Goal: Task Accomplishment & Management: Use online tool/utility

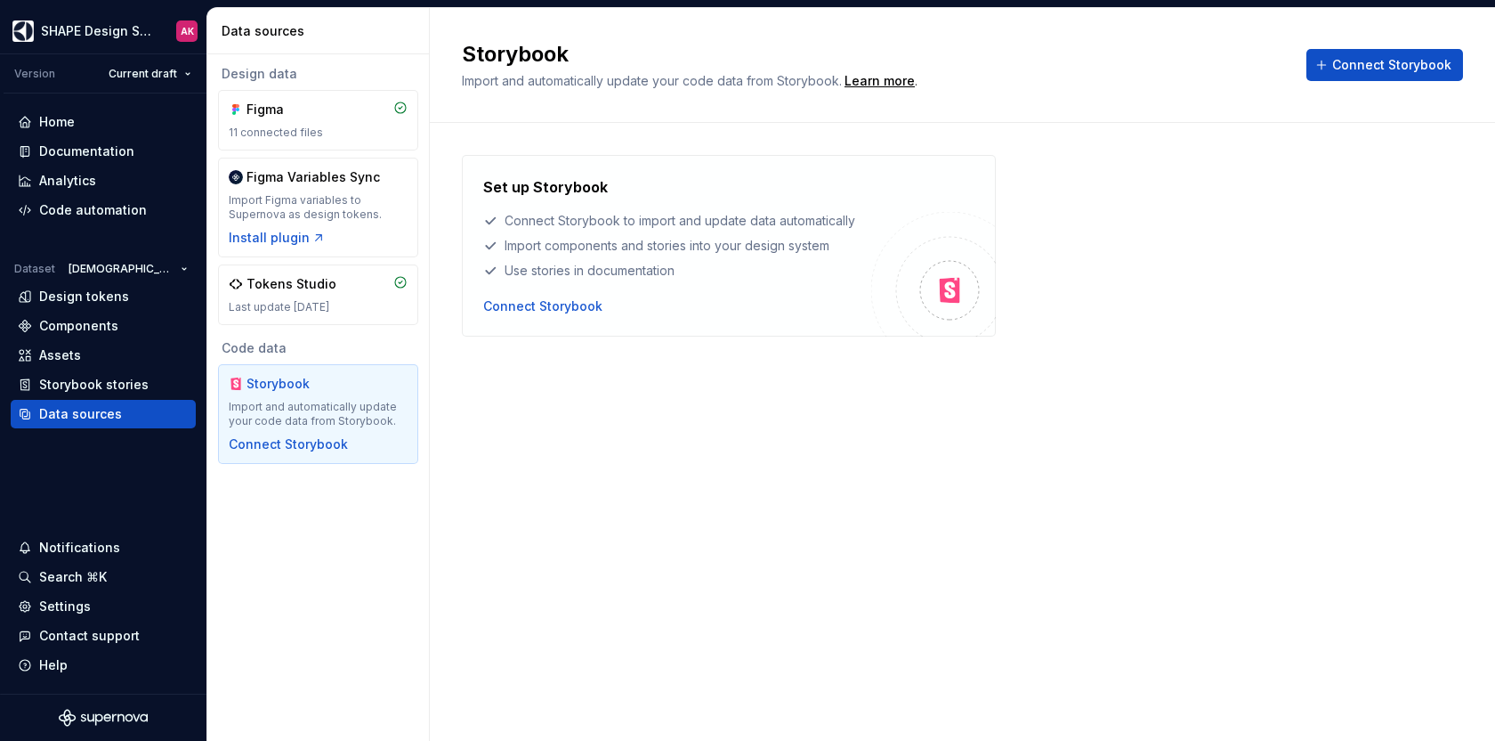
click at [1091, 93] on div "Storybook Import and automatically update your code data from Storybook. Learn …" at bounding box center [962, 65] width 1065 height 115
click at [615, 366] on div "Set up Storybook Connect Storybook to import and update data automatically Impo…" at bounding box center [962, 263] width 1001 height 281
click at [1382, 63] on span "Connect Storybook" at bounding box center [1391, 65] width 119 height 18
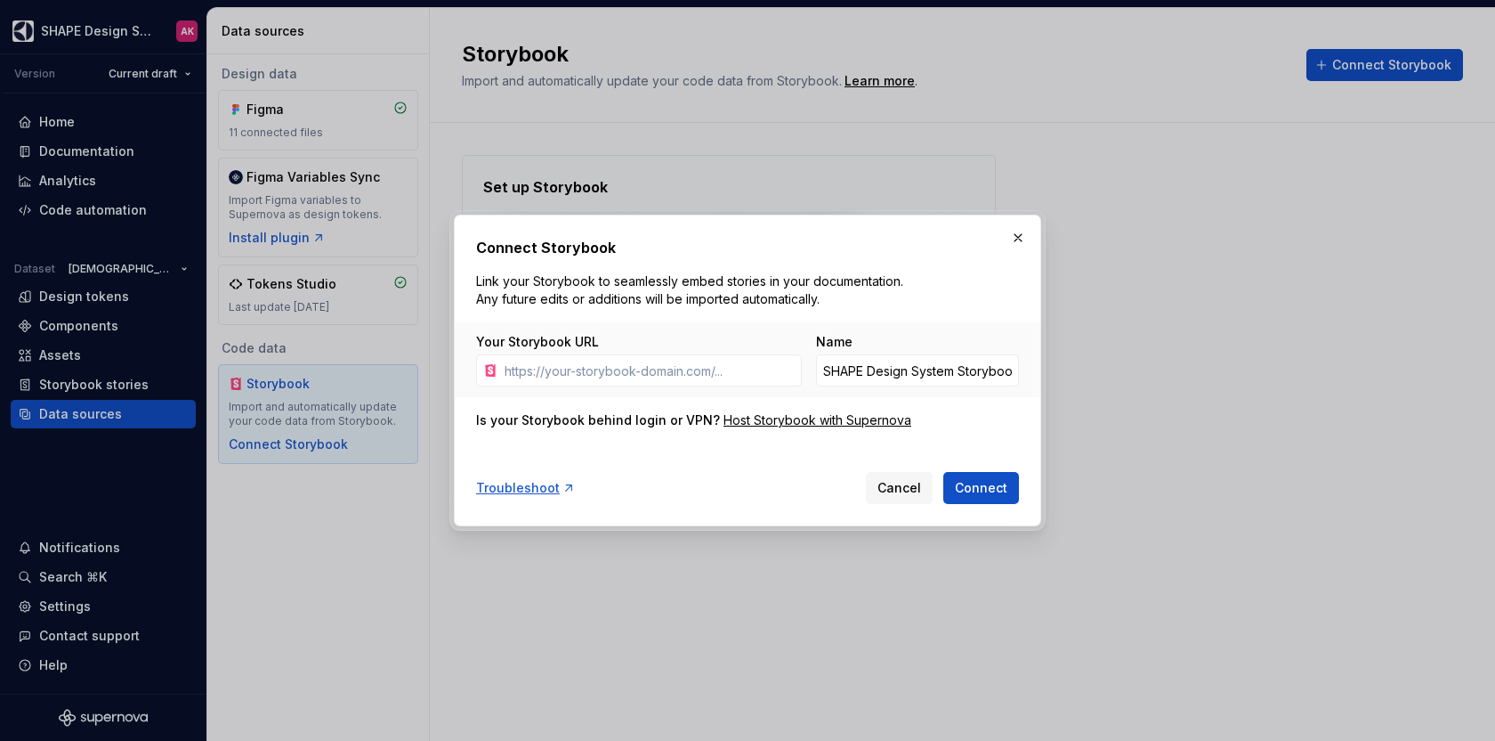
click at [667, 466] on div "Troubleshoot Cancel Connect" at bounding box center [747, 484] width 543 height 39
click at [670, 473] on div "Troubleshoot Cancel Connect" at bounding box center [747, 484] width 543 height 39
click at [587, 375] on input "Your Storybook URL" at bounding box center [650, 370] width 304 height 32
paste input "[URL][DOMAIN_NAME]"
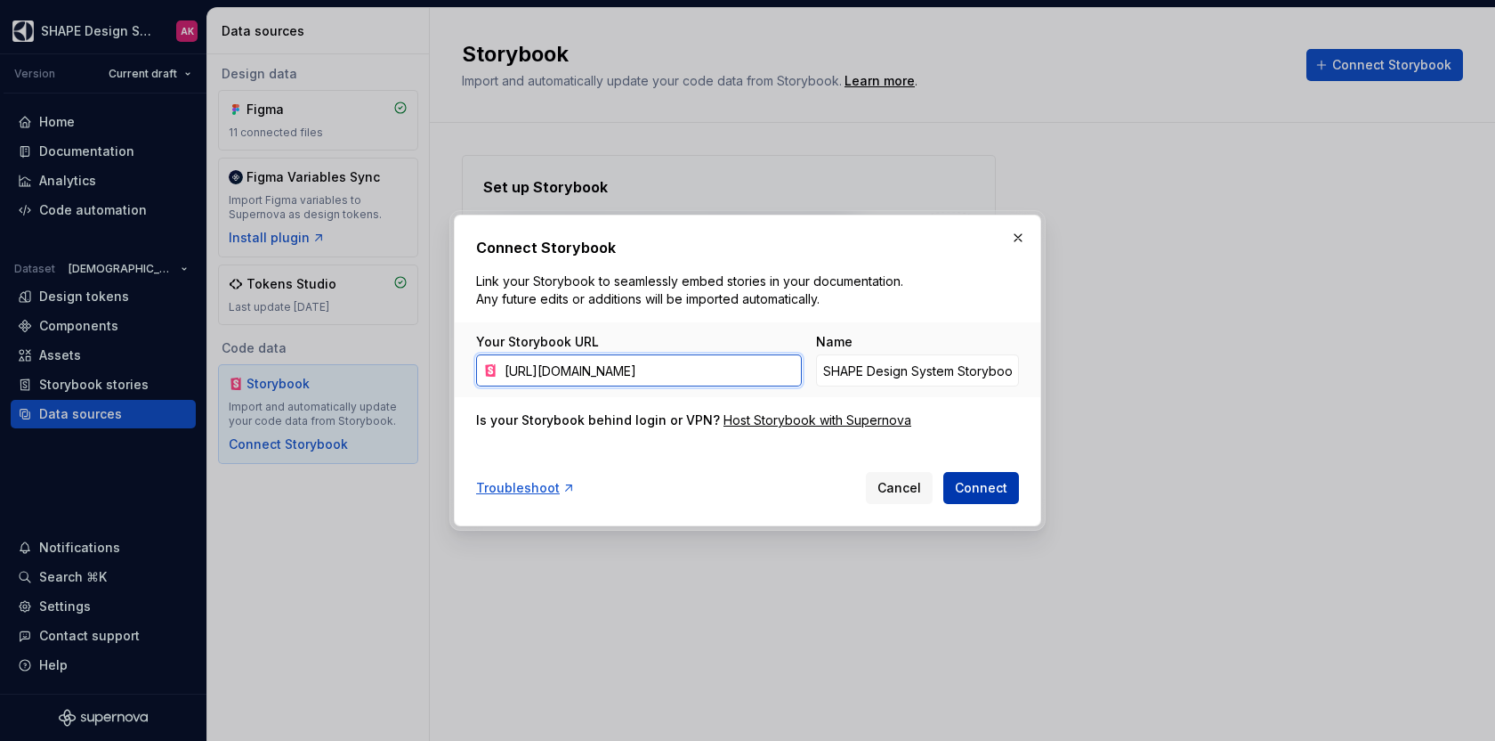
type input "[URL][DOMAIN_NAME]"
click at [981, 487] on span "Connect" at bounding box center [981, 488] width 53 height 18
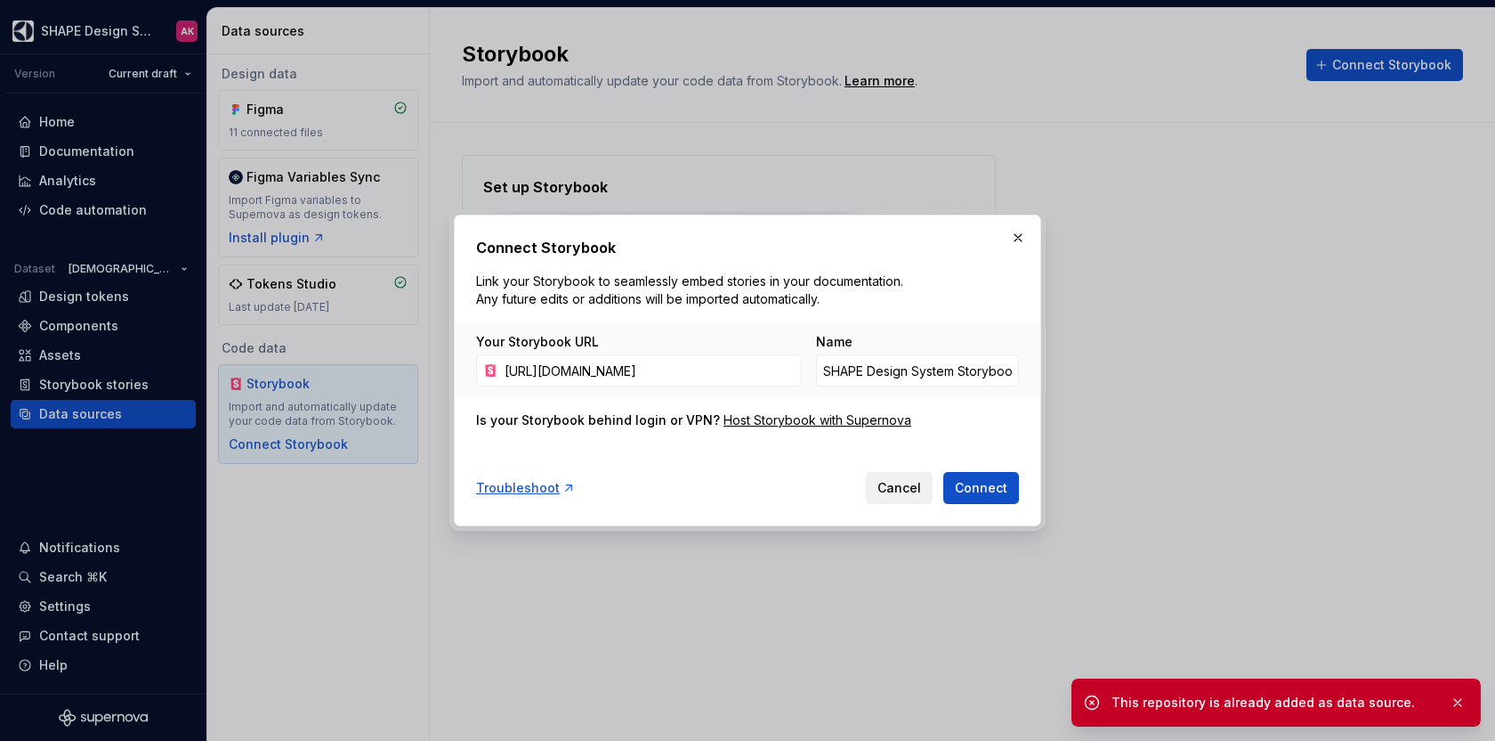
click at [893, 492] on span "Cancel" at bounding box center [900, 488] width 44 height 18
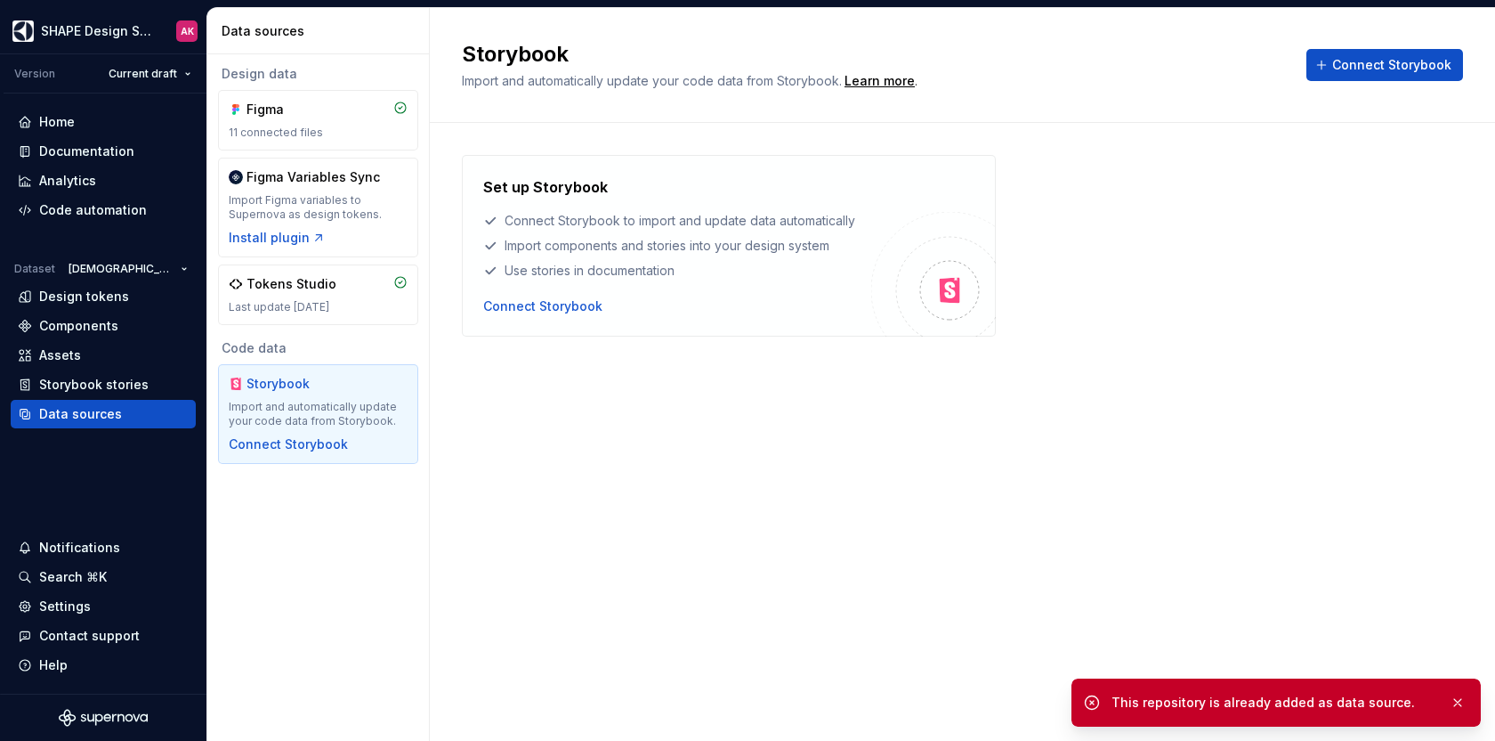
click at [808, 441] on div "Storybook Import and automatically update your code data from Storybook. Learn …" at bounding box center [962, 374] width 1065 height 733
click at [561, 305] on div "Connect Storybook" at bounding box center [542, 306] width 119 height 18
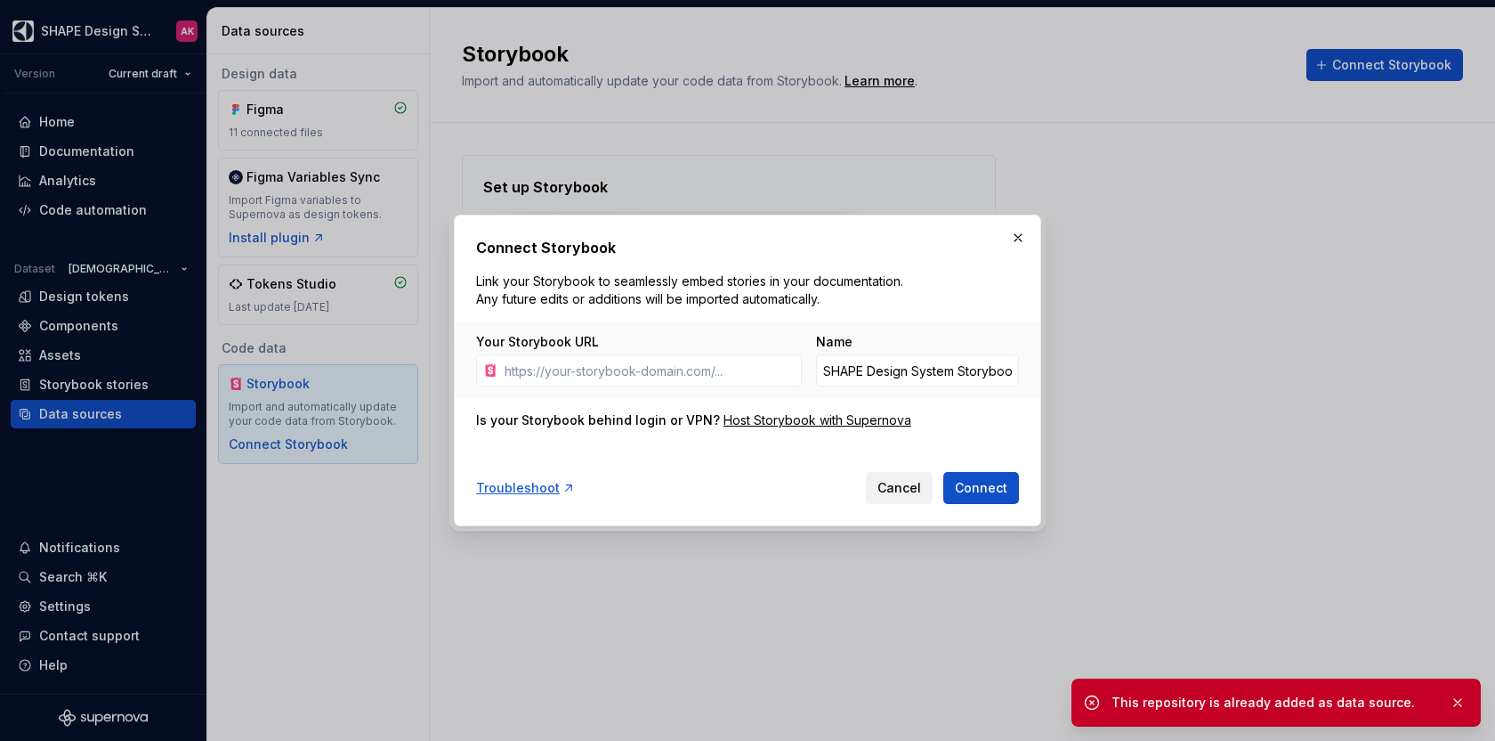
click at [904, 492] on span "Cancel" at bounding box center [900, 488] width 44 height 18
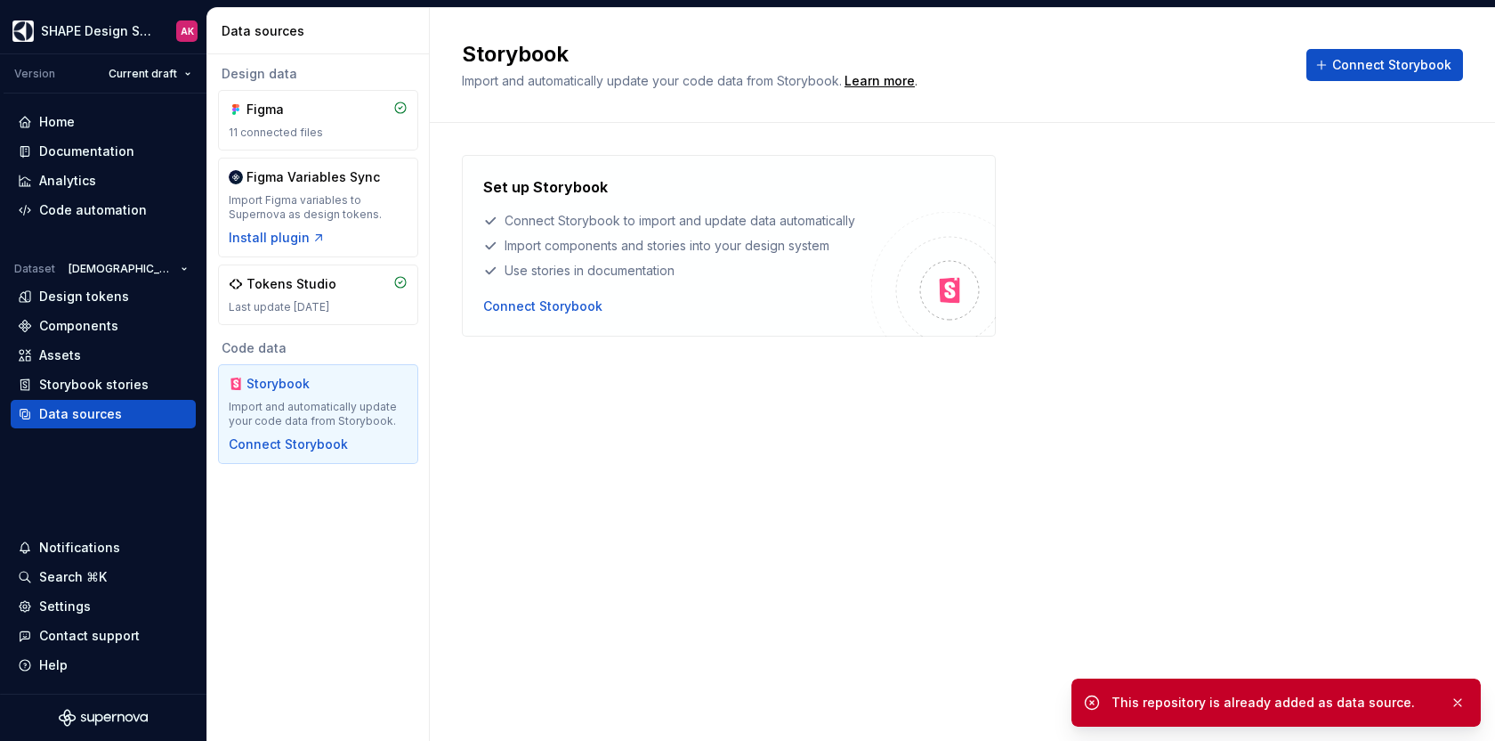
click at [736, 464] on div "Storybook Import and automatically update your code data from Storybook. Learn …" at bounding box center [962, 374] width 1065 height 733
click at [1461, 697] on button "button" at bounding box center [1457, 702] width 23 height 25
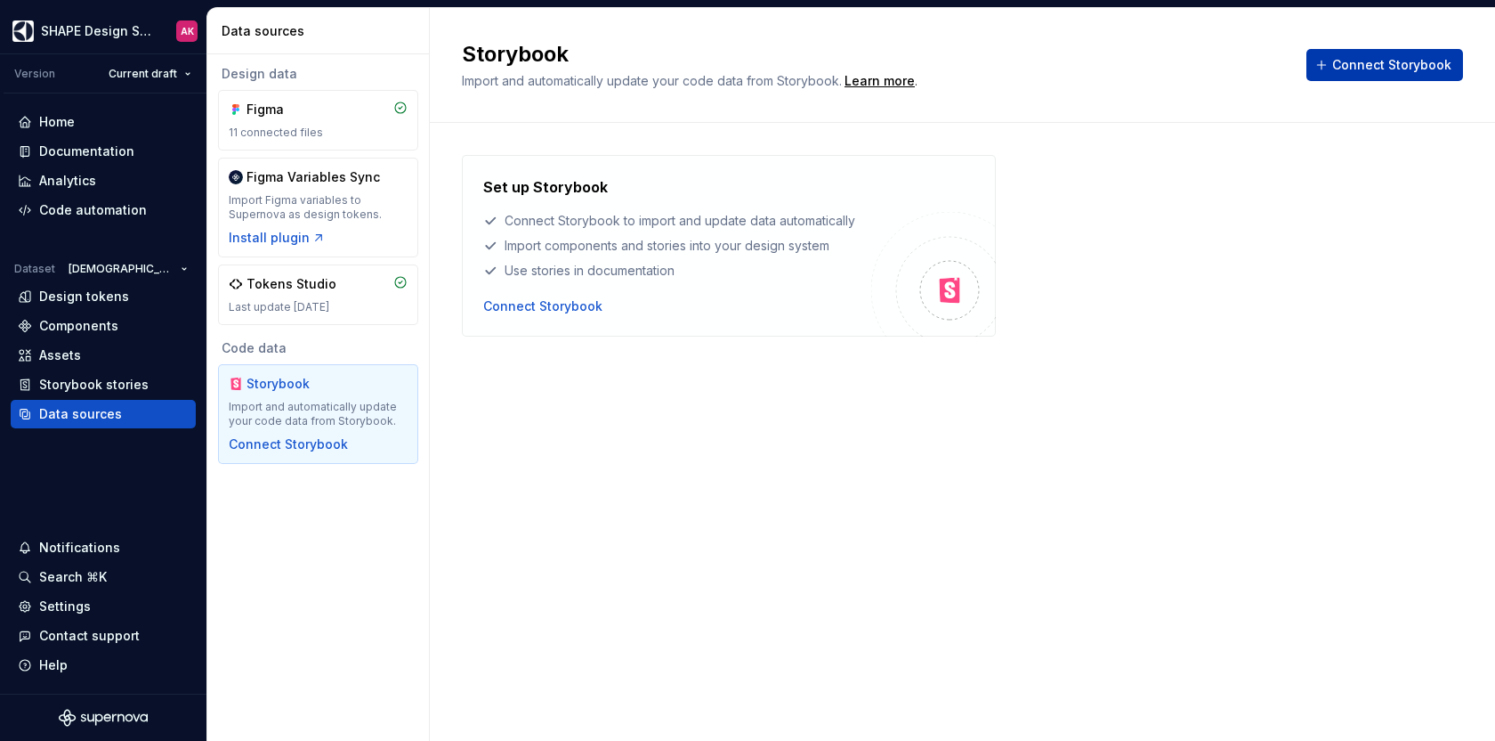
click at [1357, 60] on span "Connect Storybook" at bounding box center [1391, 65] width 119 height 18
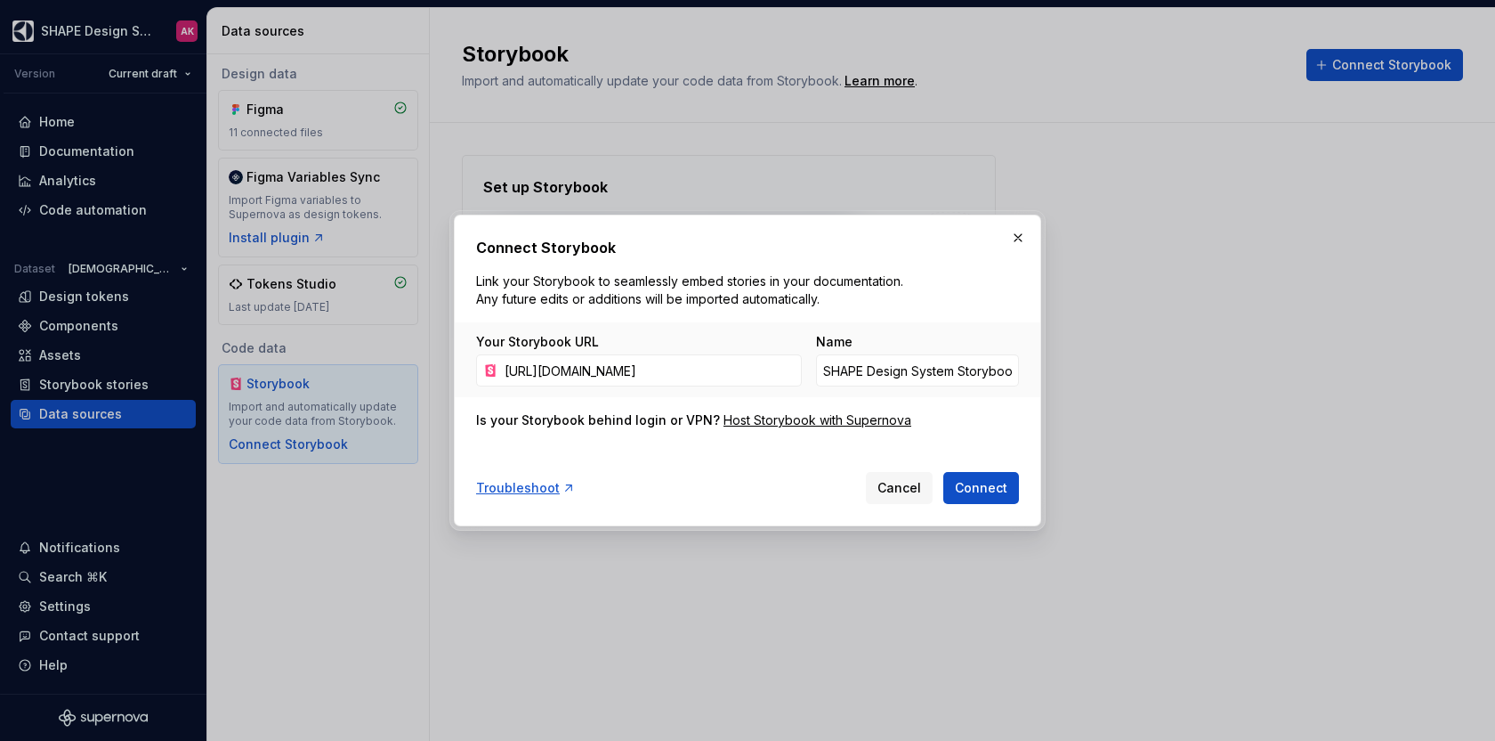
click at [919, 494] on span "Cancel" at bounding box center [900, 488] width 44 height 18
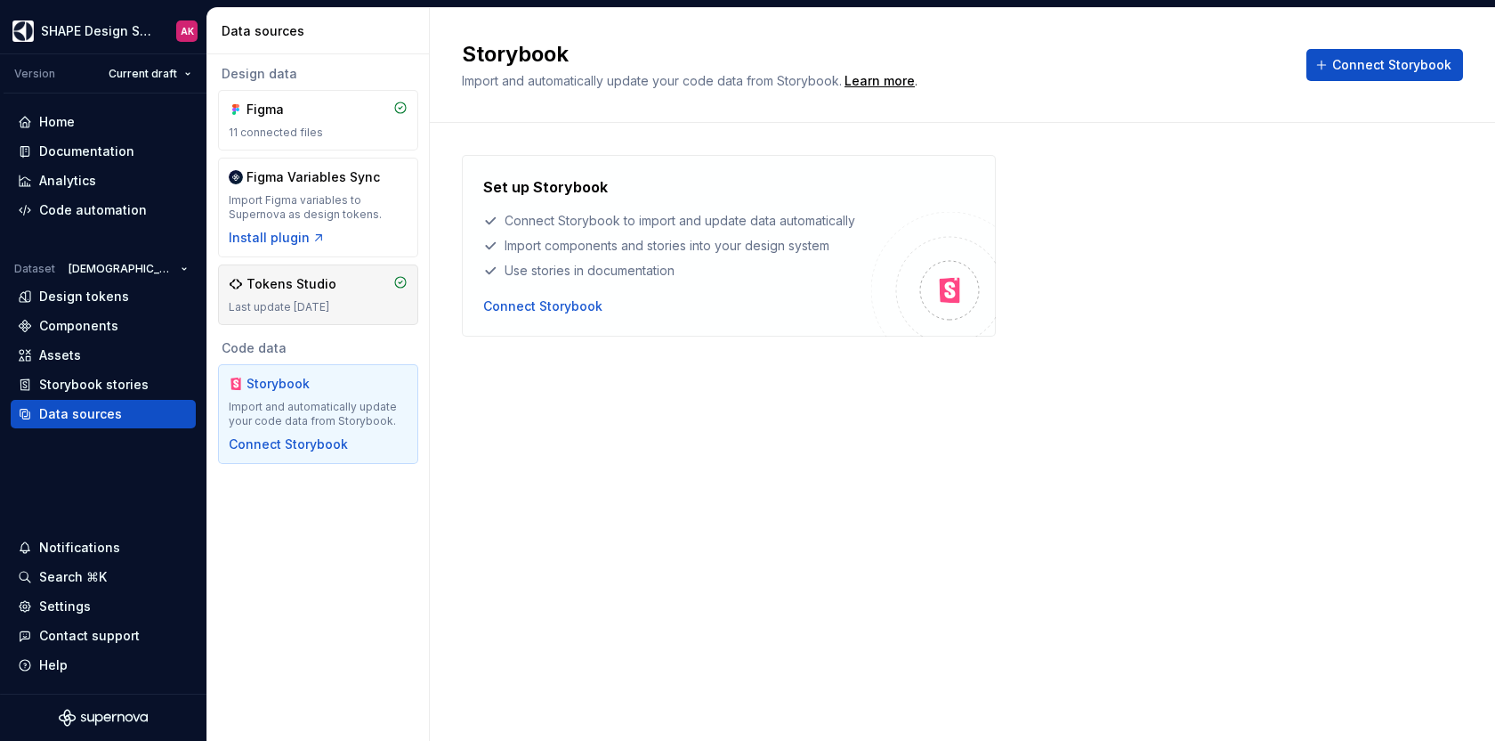
click at [305, 276] on div "Tokens Studio" at bounding box center [292, 284] width 90 height 18
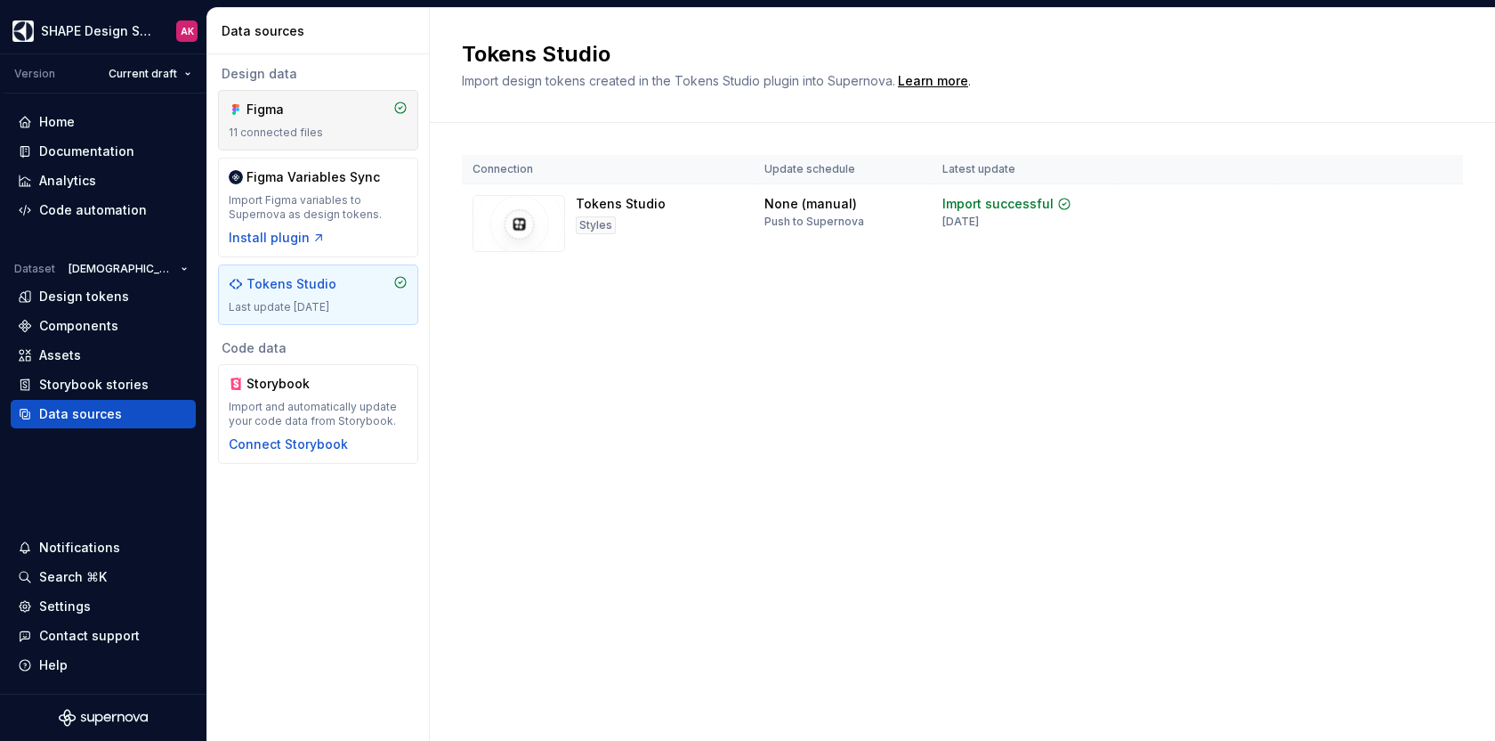
click at [315, 123] on div "Figma 11 connected files" at bounding box center [318, 120] width 179 height 39
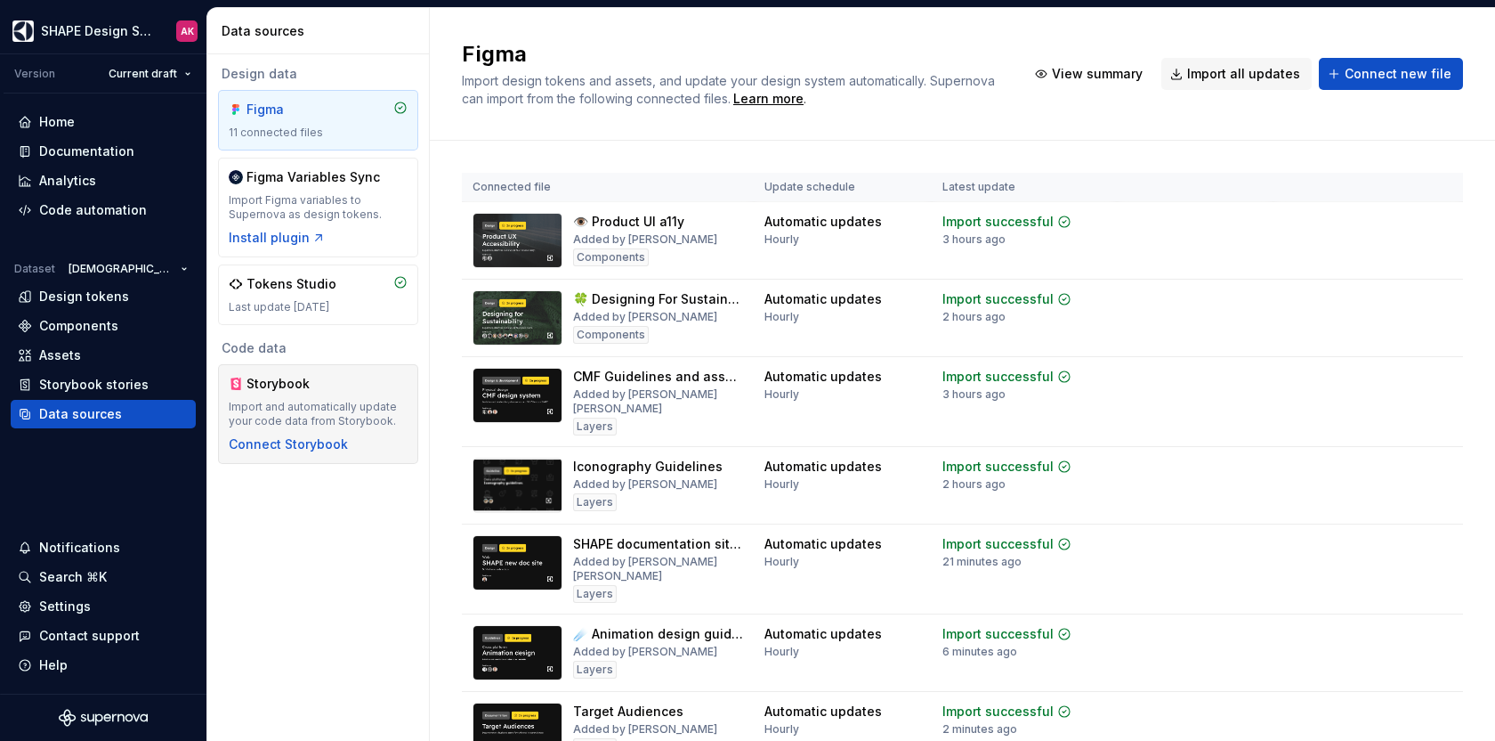
click at [288, 386] on div "Storybook" at bounding box center [289, 384] width 85 height 18
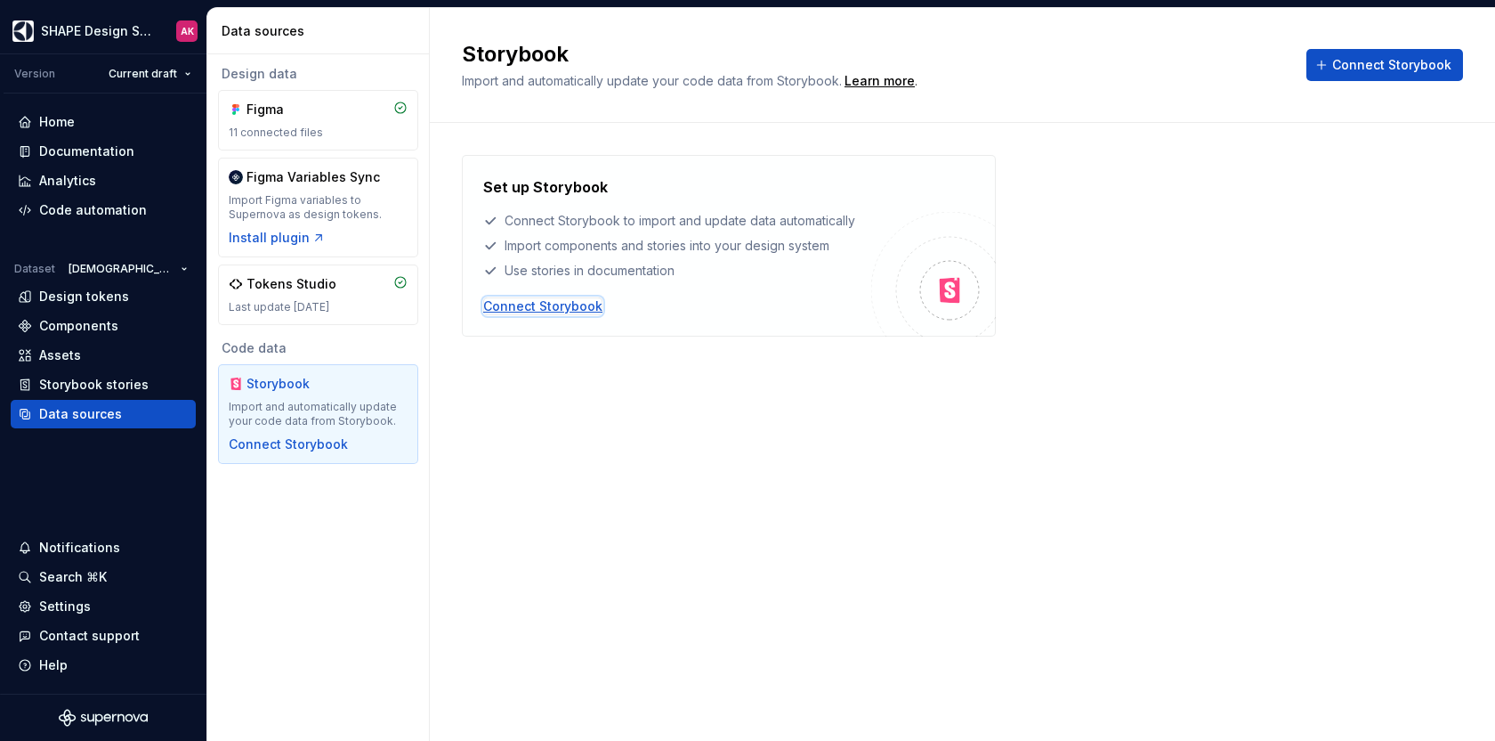
click at [559, 305] on div "Connect Storybook" at bounding box center [542, 306] width 119 height 18
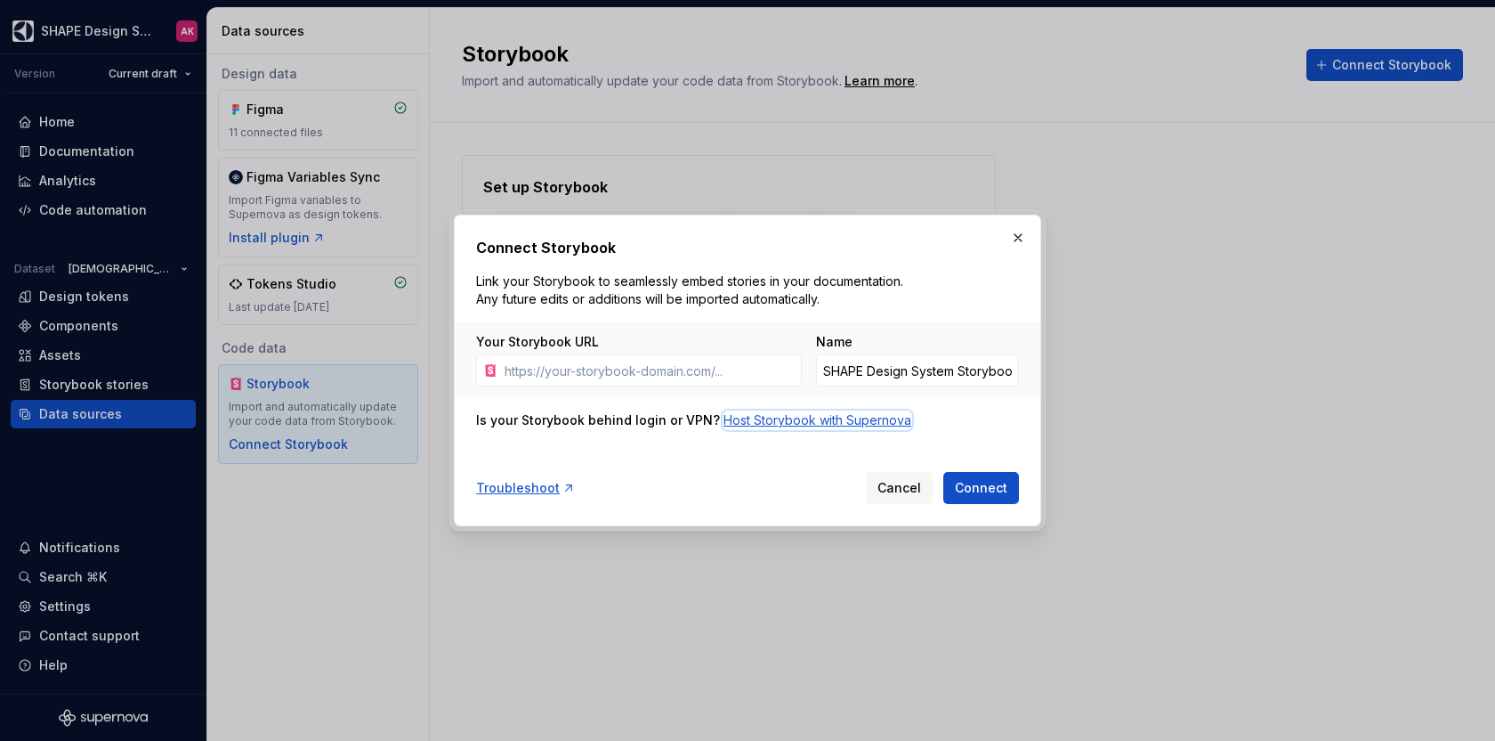
click at [746, 419] on div "Host Storybook with Supernova" at bounding box center [818, 420] width 188 height 18
click at [688, 369] on input "Your Storybook URL" at bounding box center [650, 370] width 304 height 32
drag, startPoint x: 925, startPoint y: 368, endPoint x: 1154, endPoint y: 379, distance: 229.9
click at [1154, 379] on div "Connect Storybook Link your Storybook to seamlessly embed stories in your docum…" at bounding box center [747, 370] width 1495 height 741
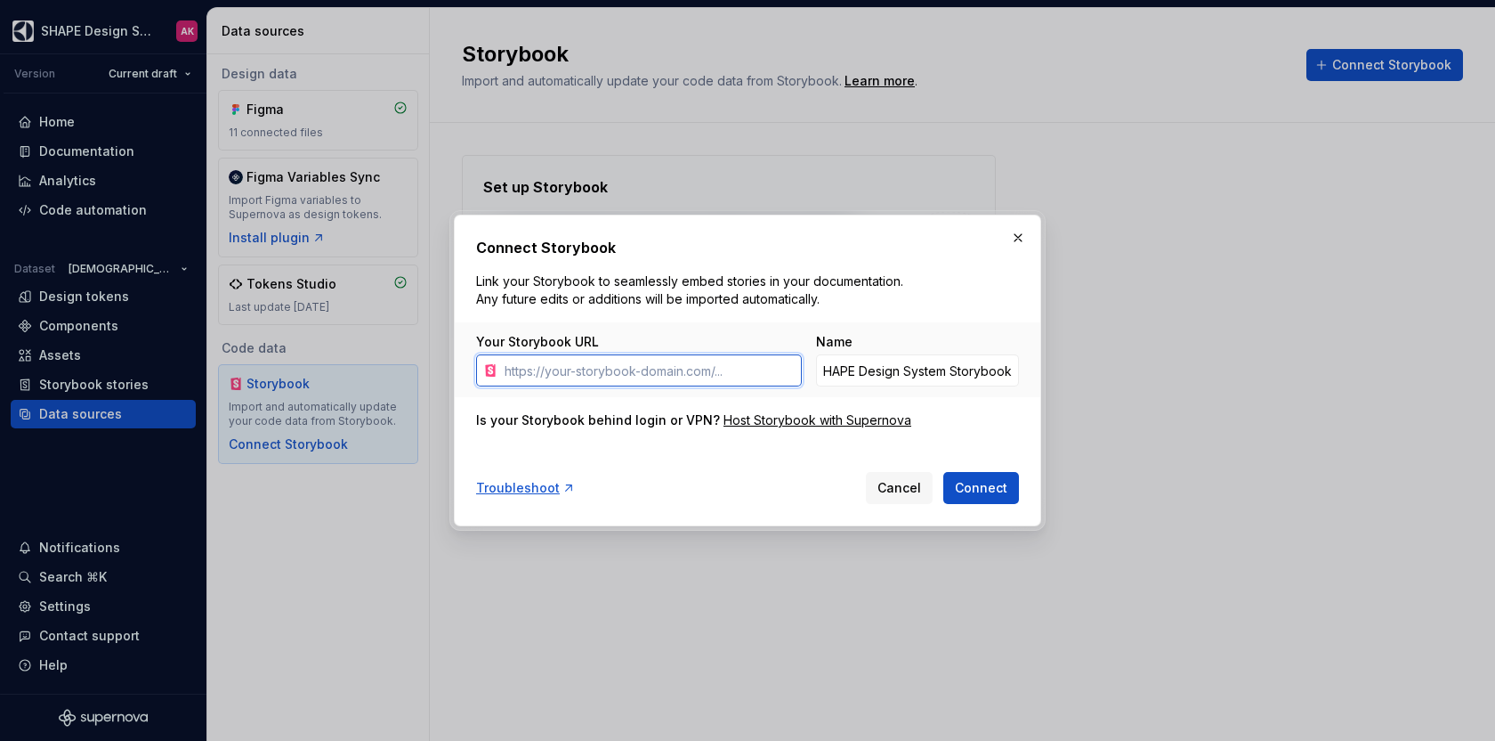
scroll to position [0, 0]
click at [644, 370] on input "Your Storybook URL" at bounding box center [650, 370] width 304 height 32
paste input "[URL][DOMAIN_NAME]"
type input "[URL][DOMAIN_NAME]"
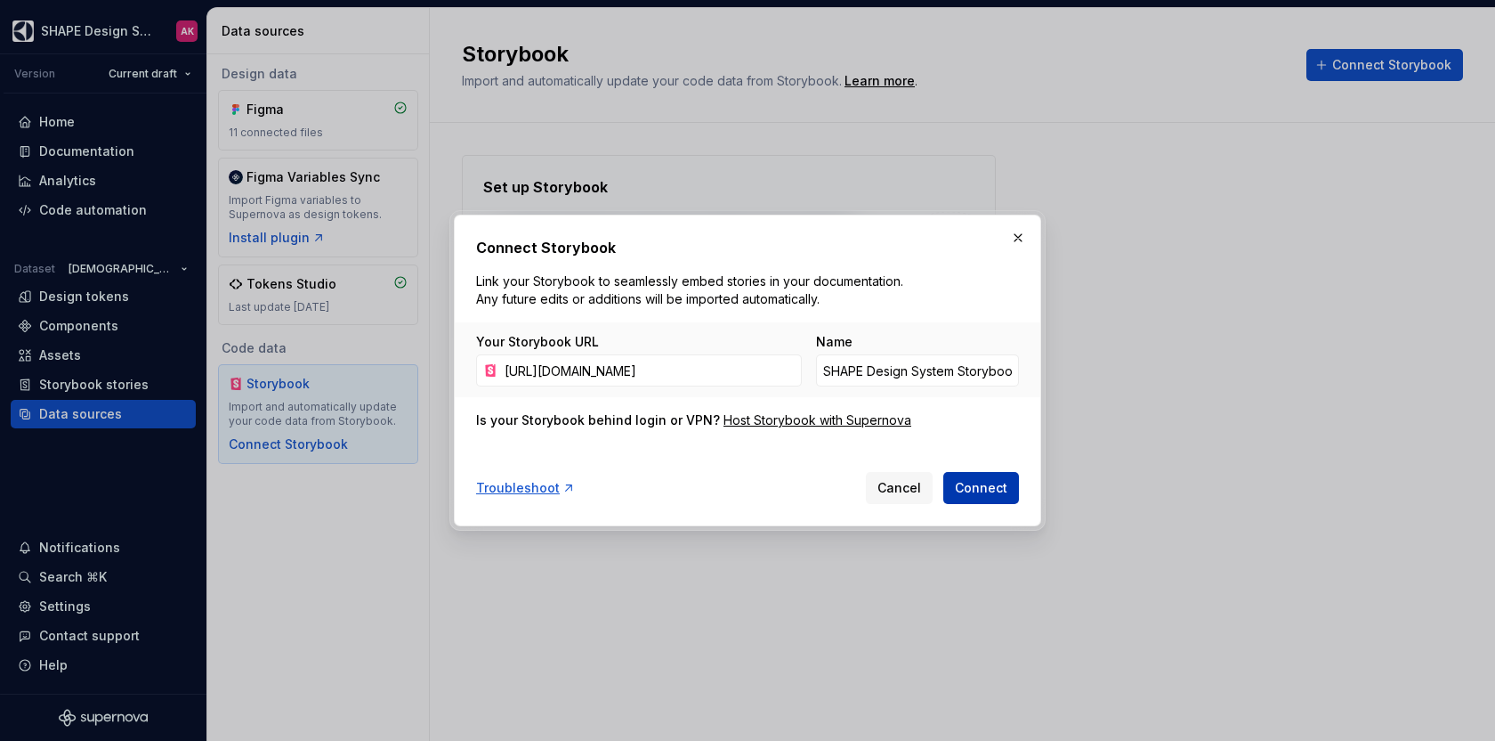
scroll to position [0, 0]
click at [974, 483] on span "Connect" at bounding box center [981, 488] width 53 height 18
click at [913, 491] on span "Cancel" at bounding box center [900, 488] width 44 height 18
